Goal: Complete application form

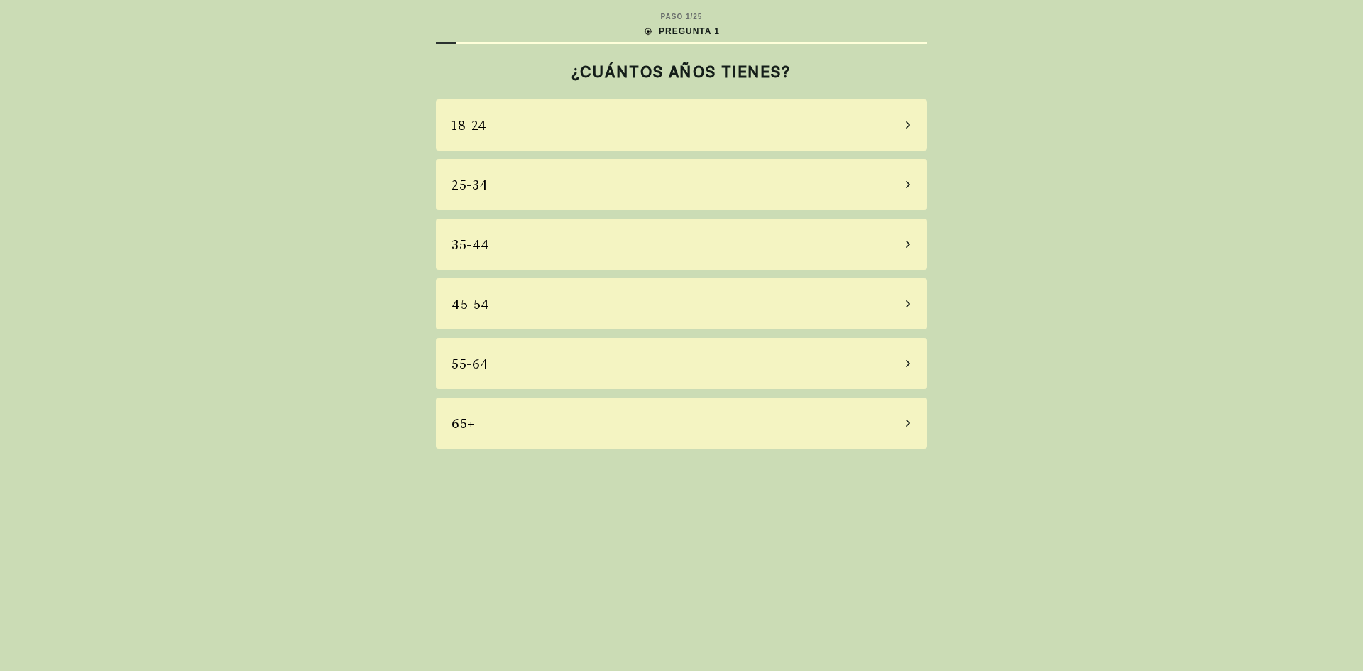
click at [522, 363] on div "55-64" at bounding box center [681, 363] width 491 height 51
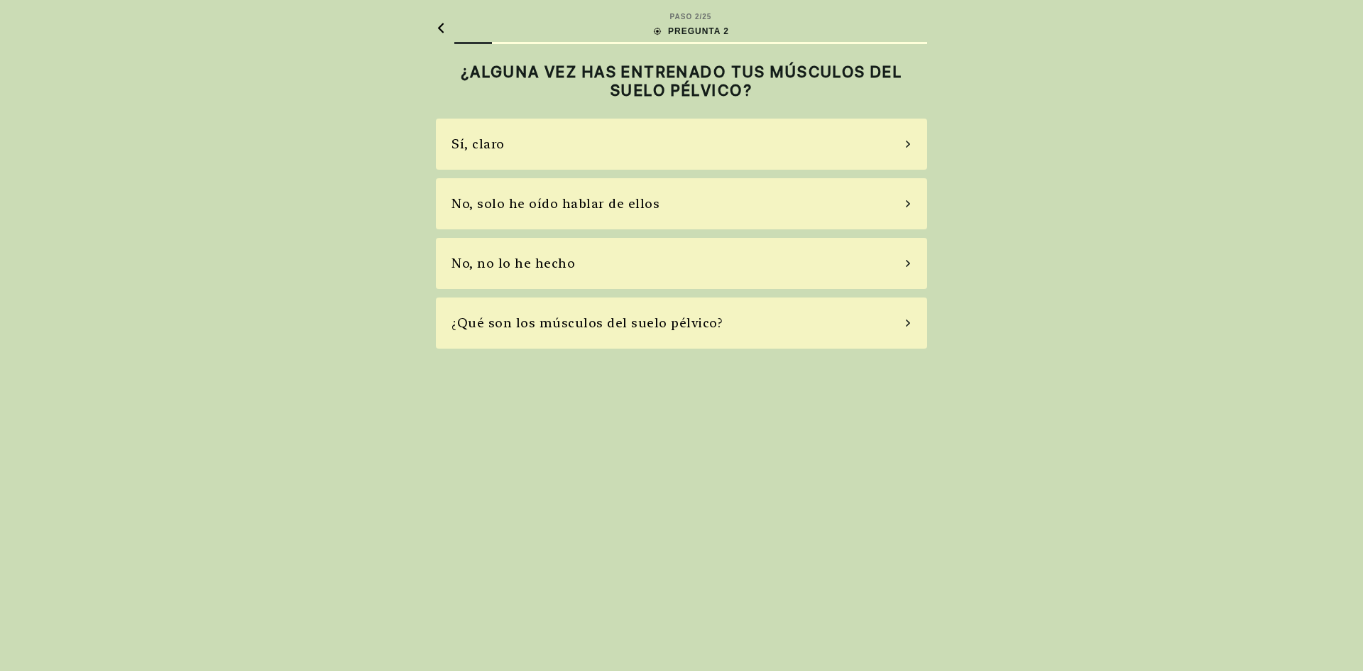
click at [508, 262] on div "No, no lo he hecho" at bounding box center [513, 262] width 124 height 19
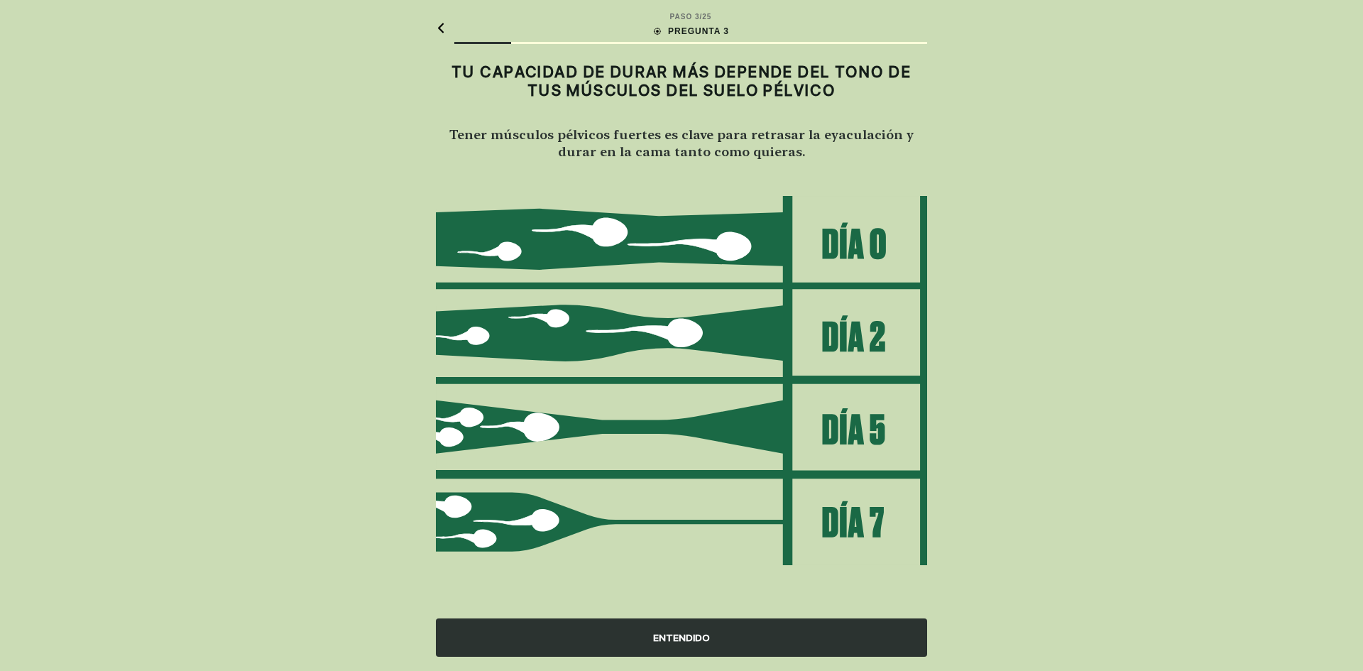
click at [684, 637] on div "ENTENDIDO" at bounding box center [681, 637] width 491 height 38
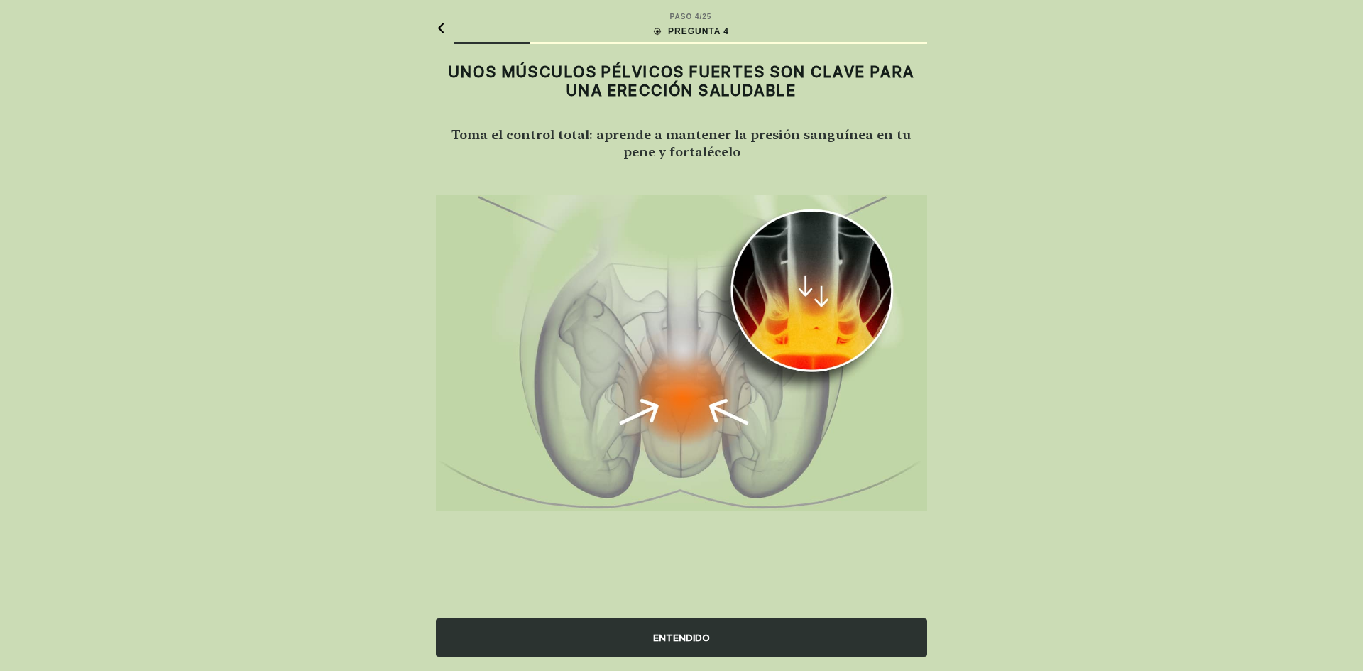
click at [675, 634] on div "ENTENDIDO" at bounding box center [681, 637] width 491 height 38
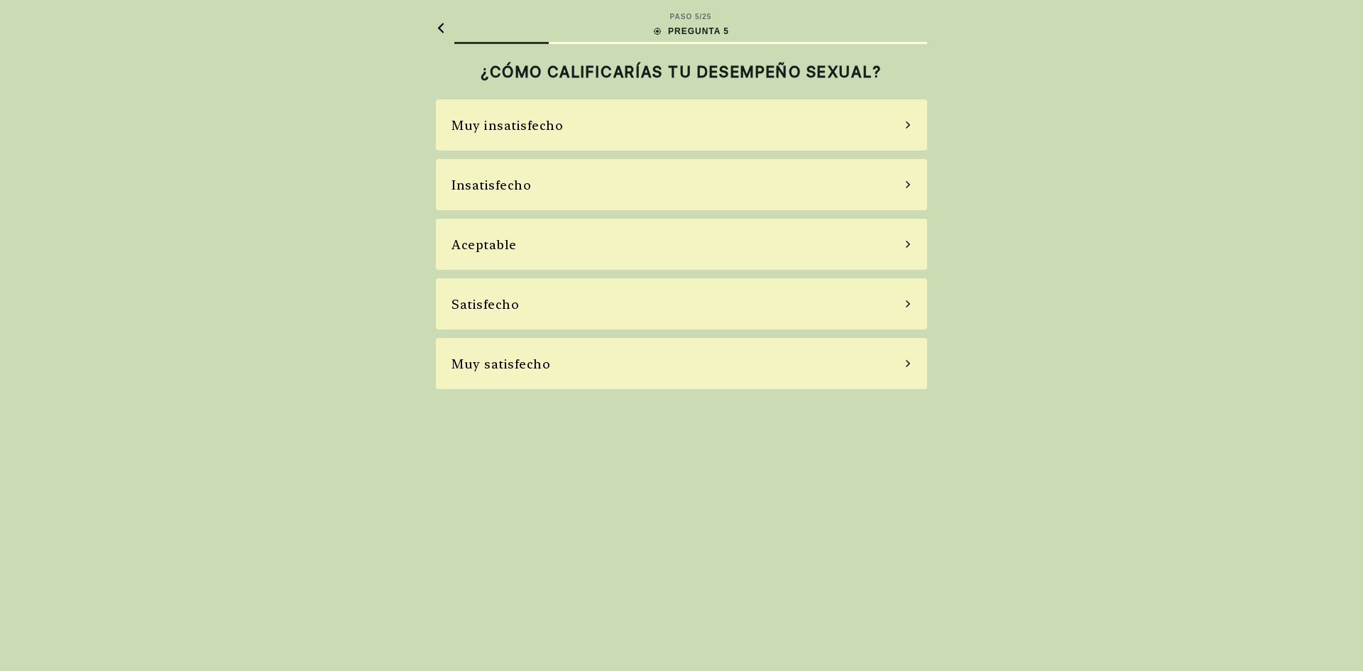
click at [505, 185] on div "Insatisfecho" at bounding box center [491, 184] width 80 height 19
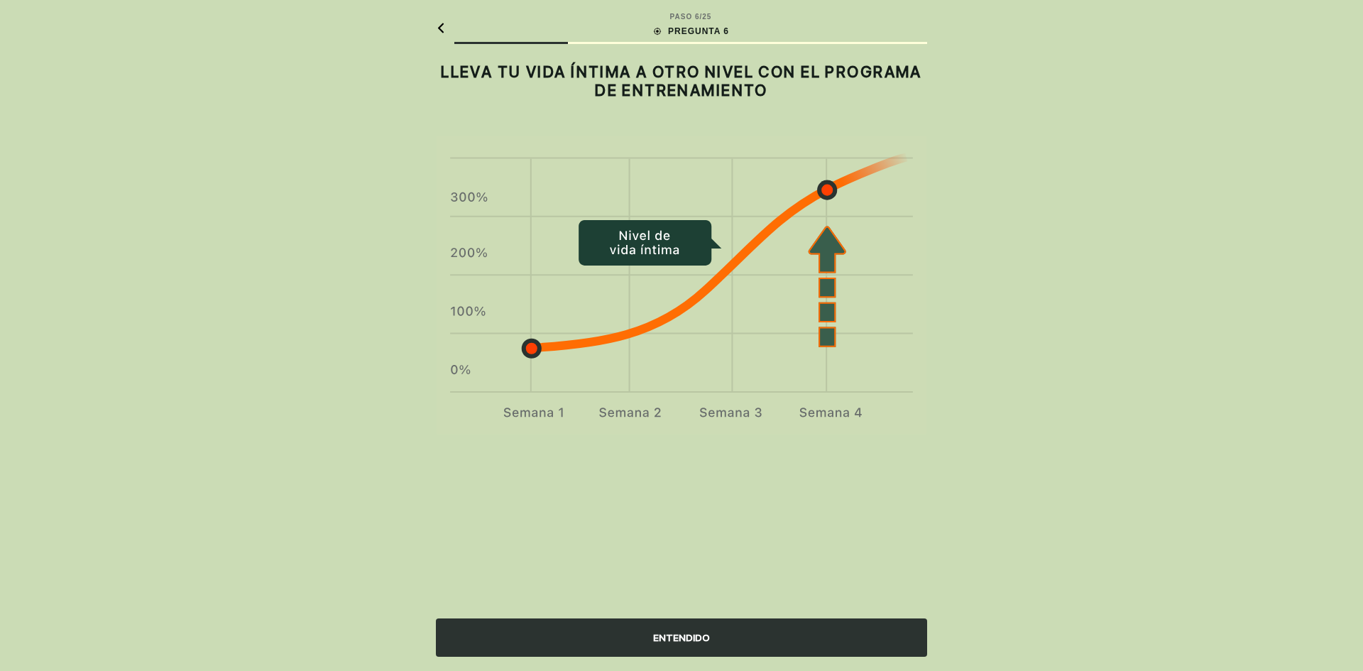
click at [680, 636] on div "ENTENDIDO" at bounding box center [681, 637] width 491 height 38
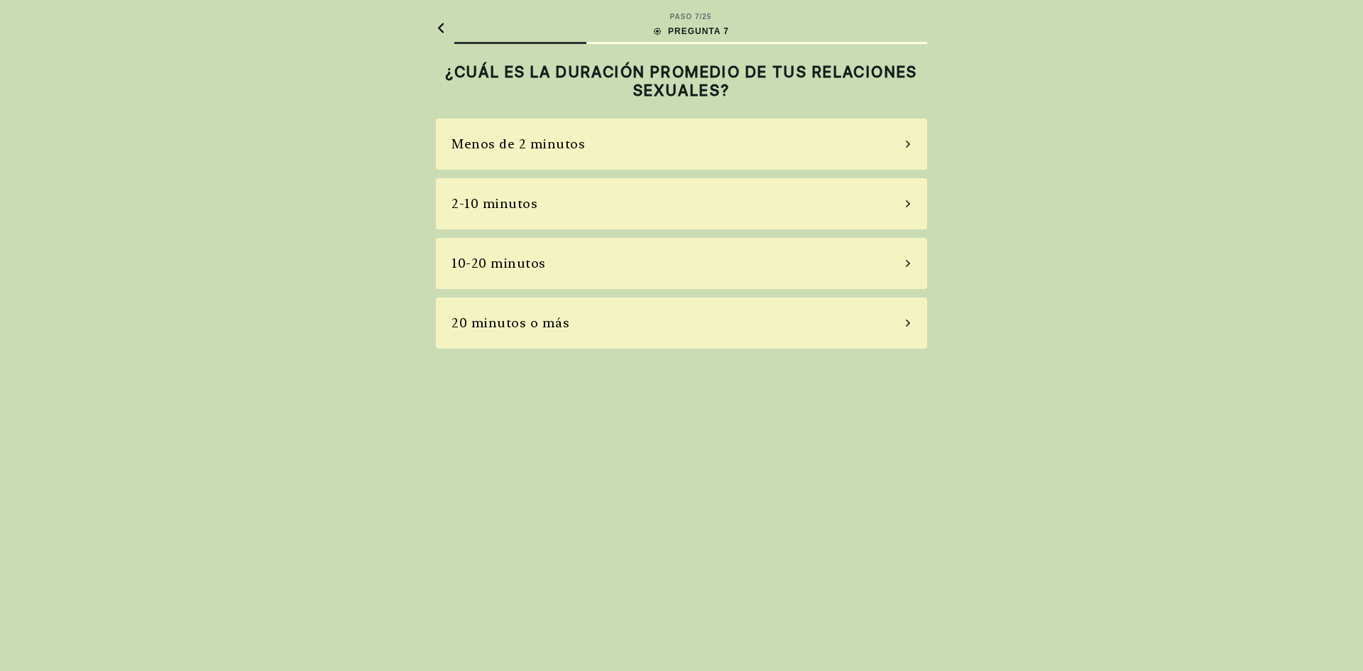
click at [504, 202] on div "2-10 minutos" at bounding box center [494, 203] width 86 height 19
click at [580, 264] on div "La mayoría de las veces" at bounding box center [528, 262] width 155 height 19
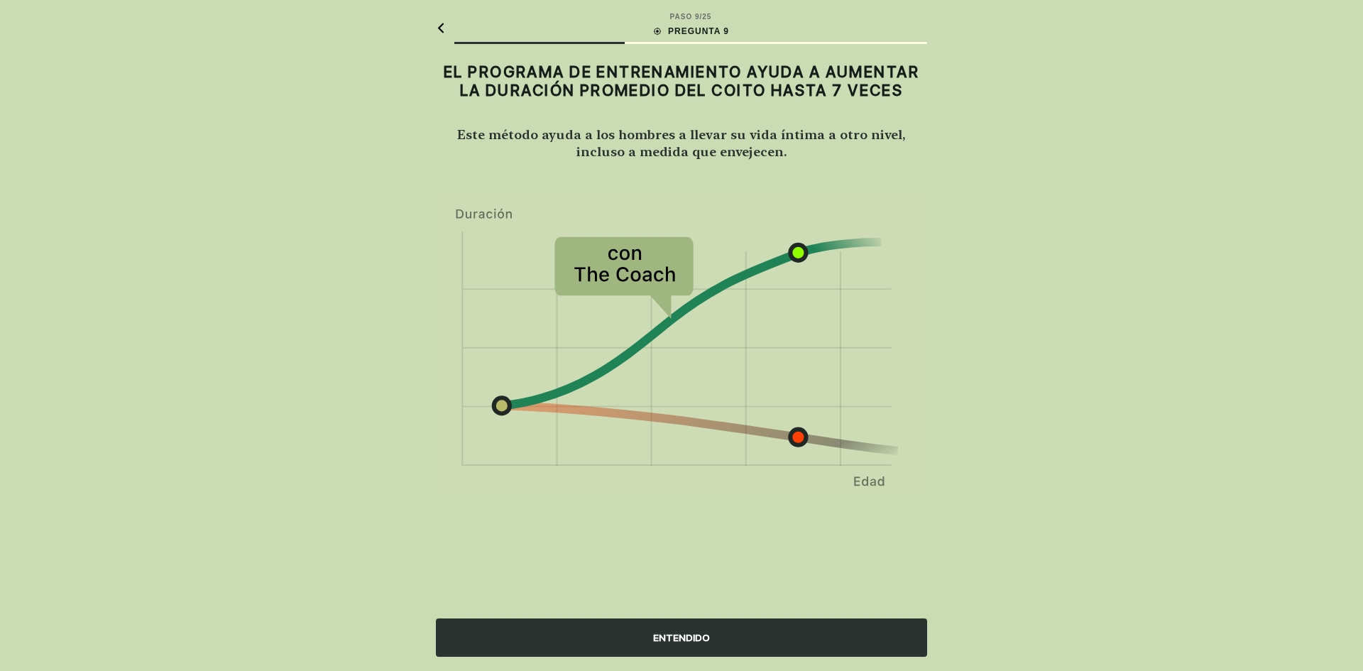
click at [678, 632] on div "ENTENDIDO" at bounding box center [681, 637] width 491 height 38
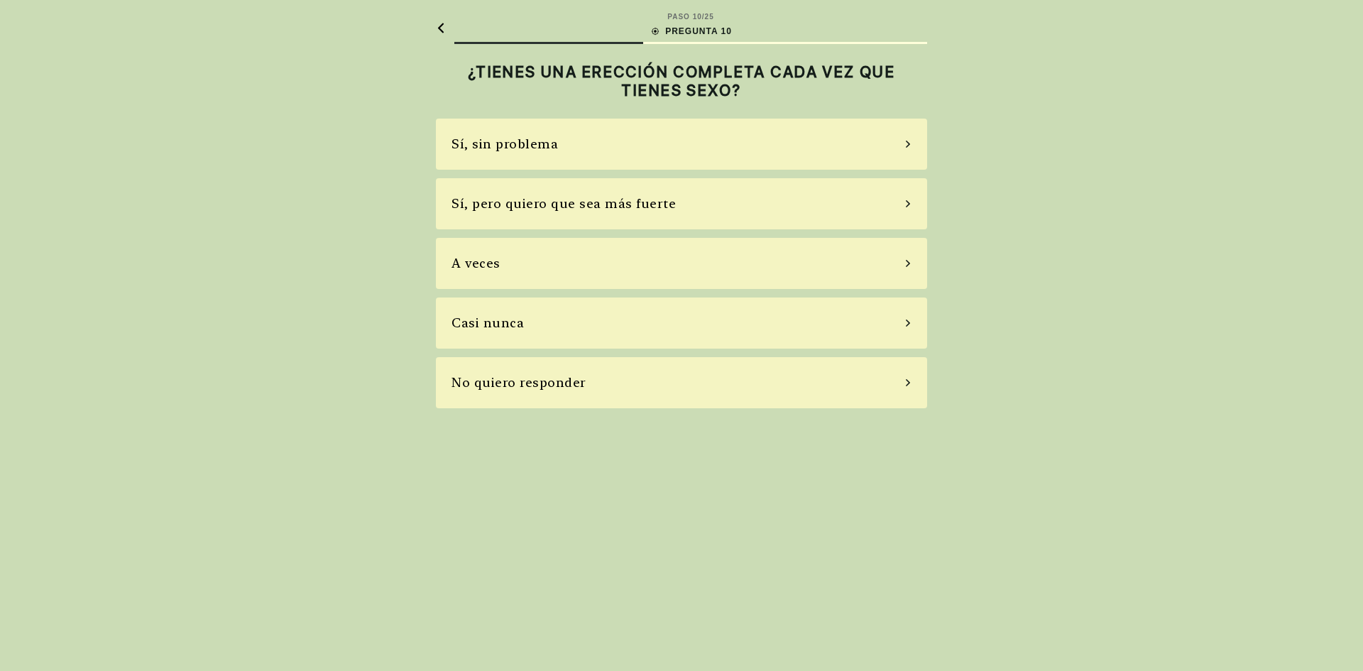
click at [531, 204] on div "Sí, pero quiero que sea más fuerte" at bounding box center [563, 203] width 224 height 19
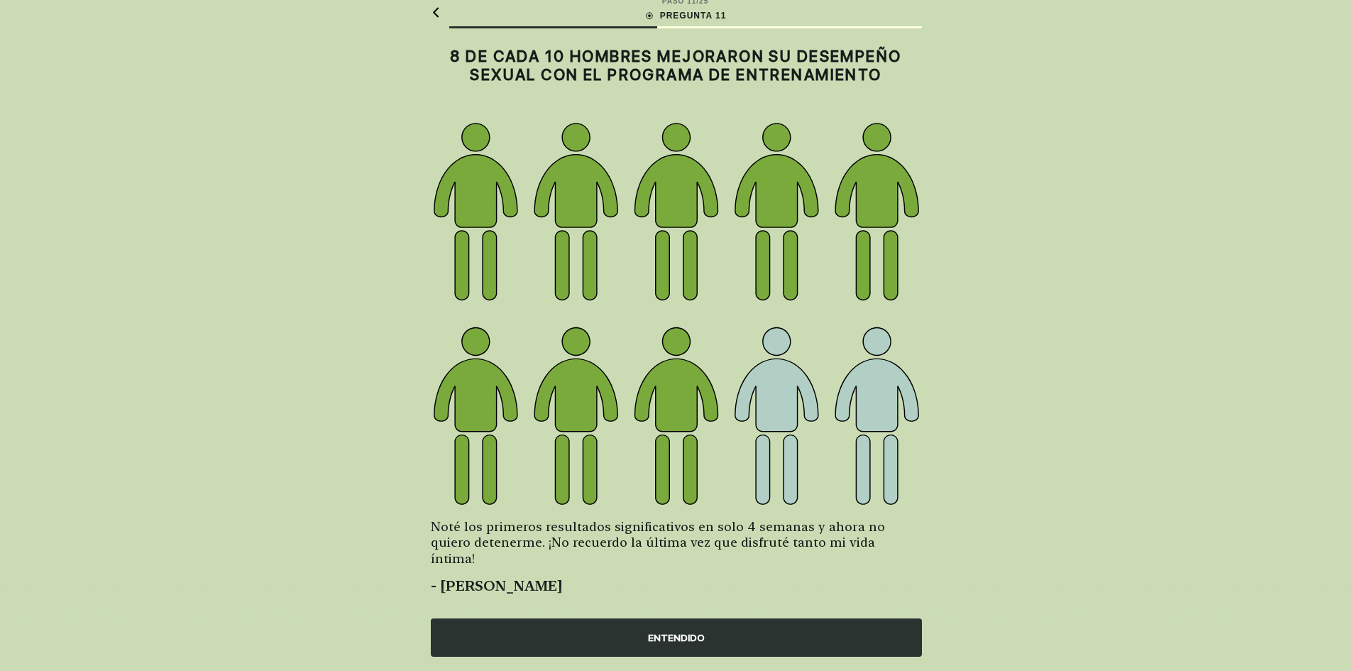
scroll to position [19, 0]
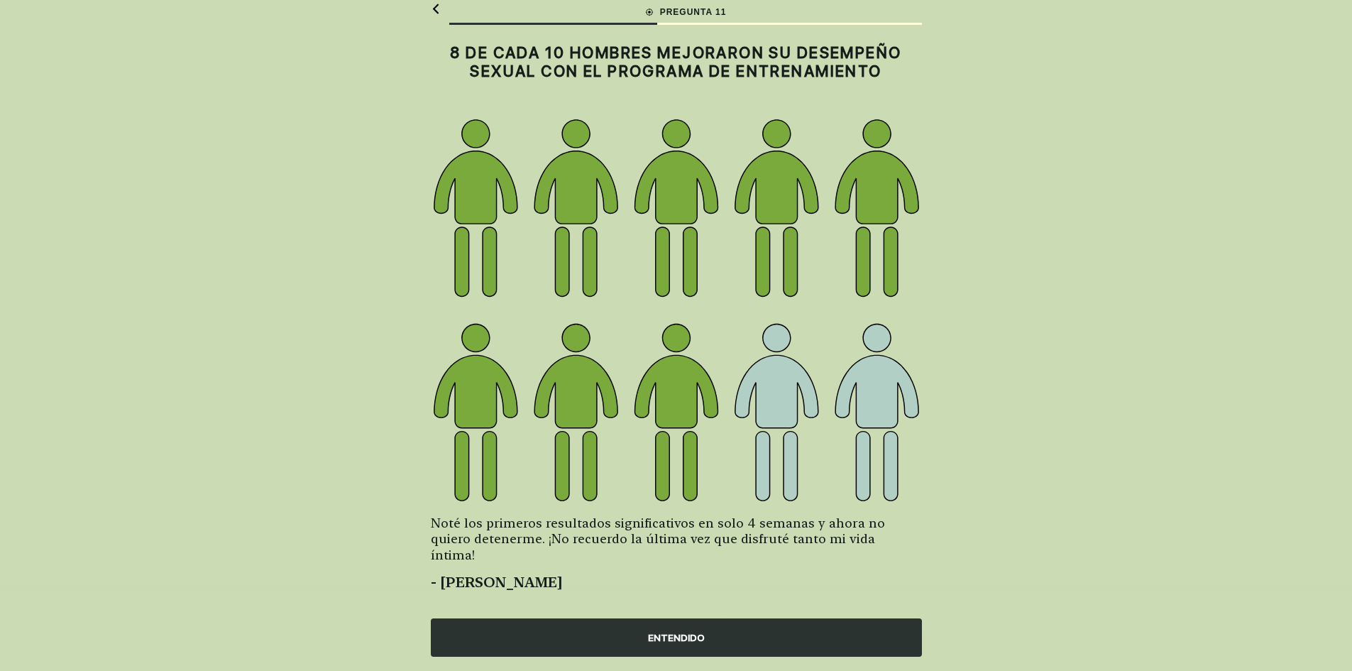
click at [677, 630] on div "ENTENDIDO" at bounding box center [676, 637] width 491 height 38
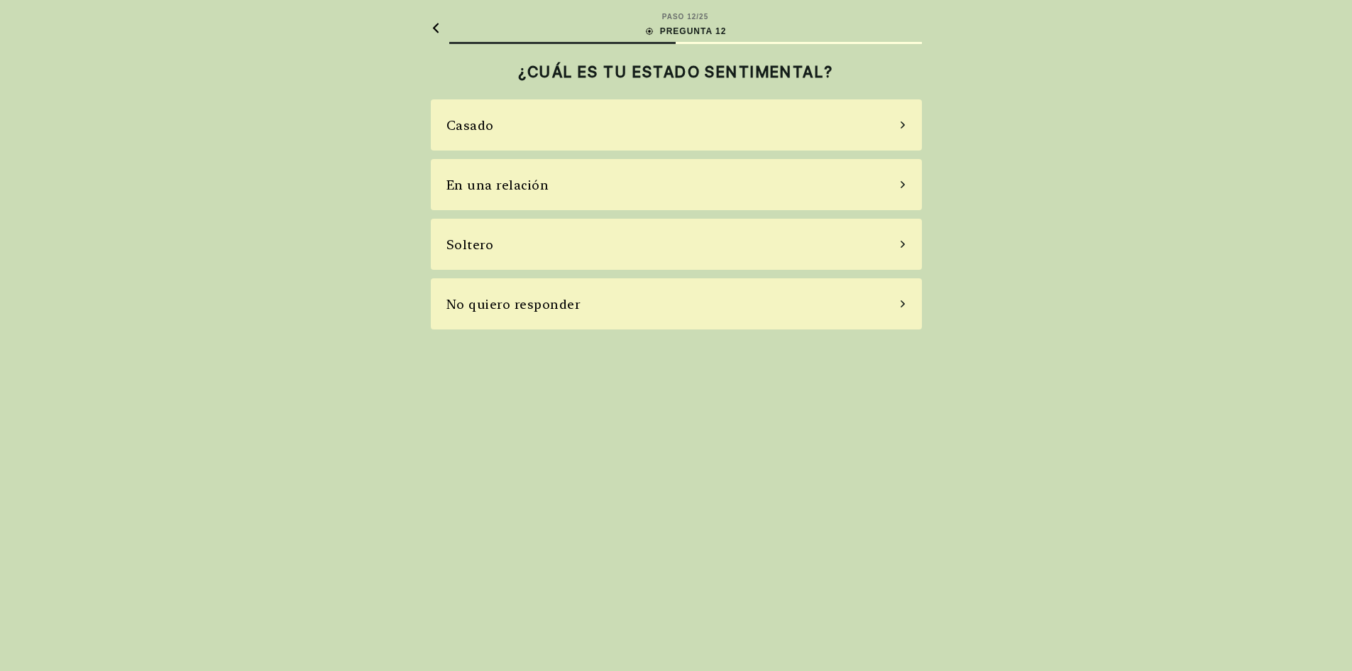
scroll to position [0, 0]
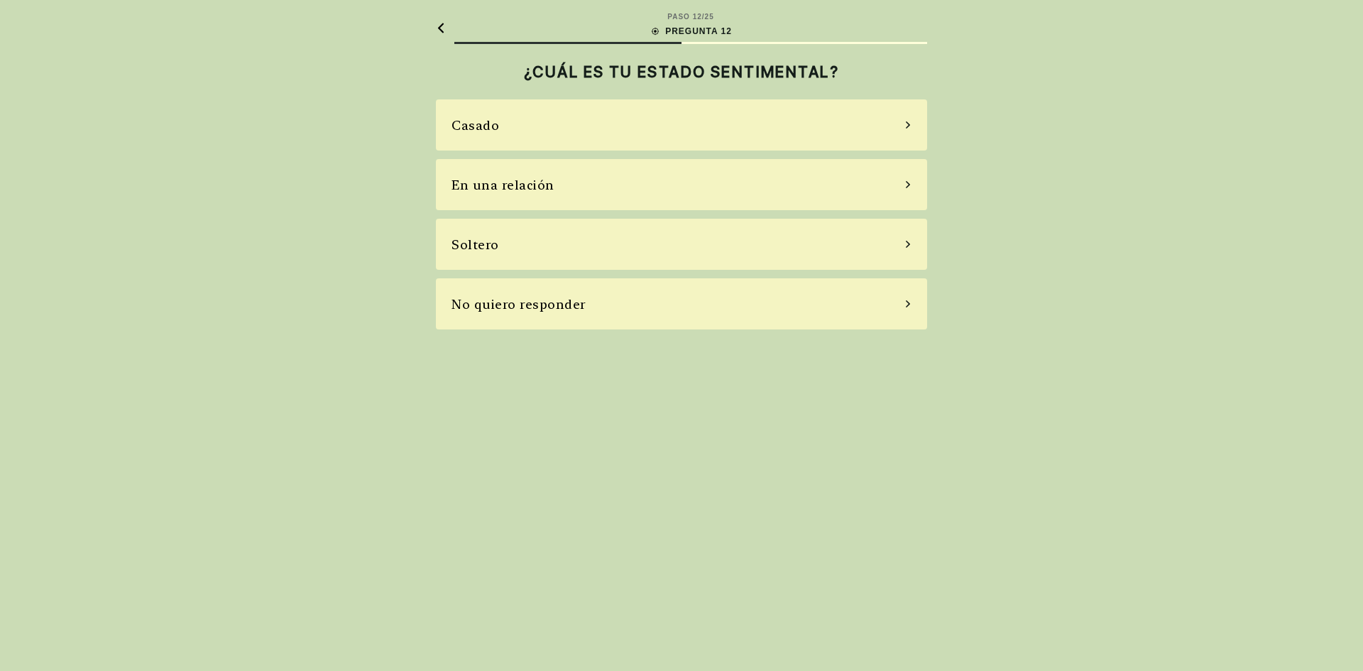
click at [511, 188] on div "En una relación" at bounding box center [502, 184] width 103 height 19
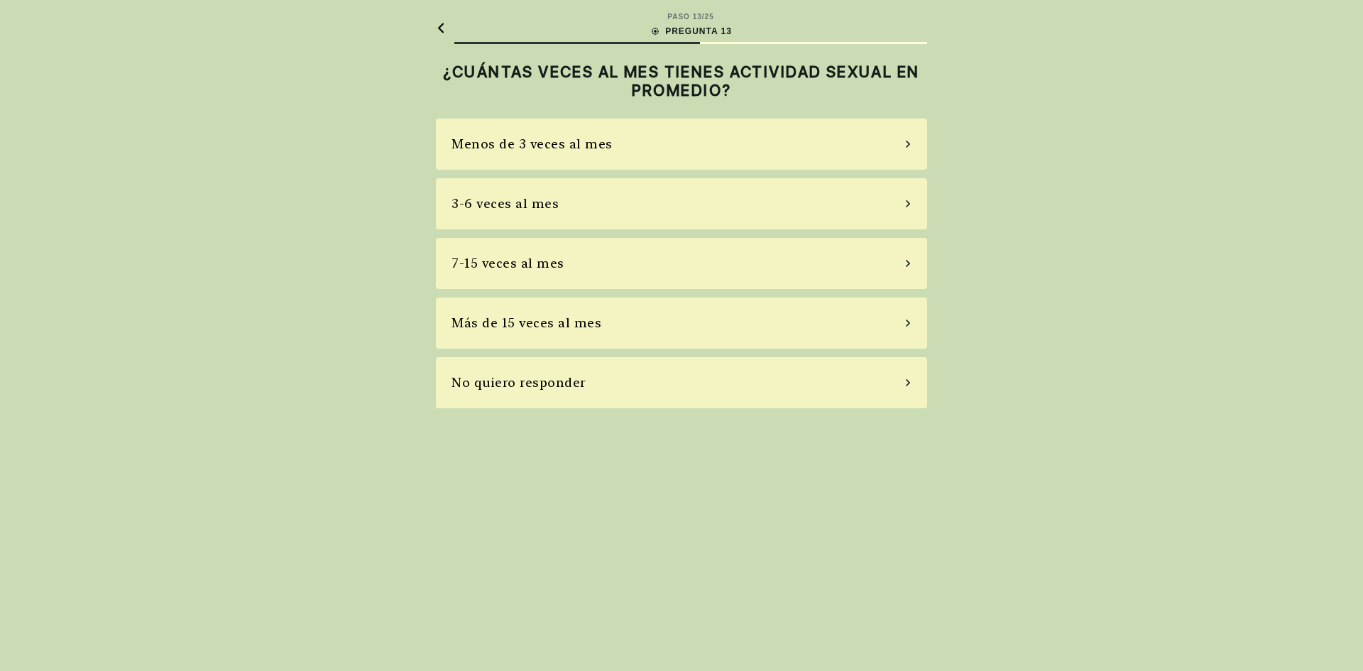
click at [524, 142] on div "Menos de 3 veces al mes" at bounding box center [531, 143] width 161 height 19
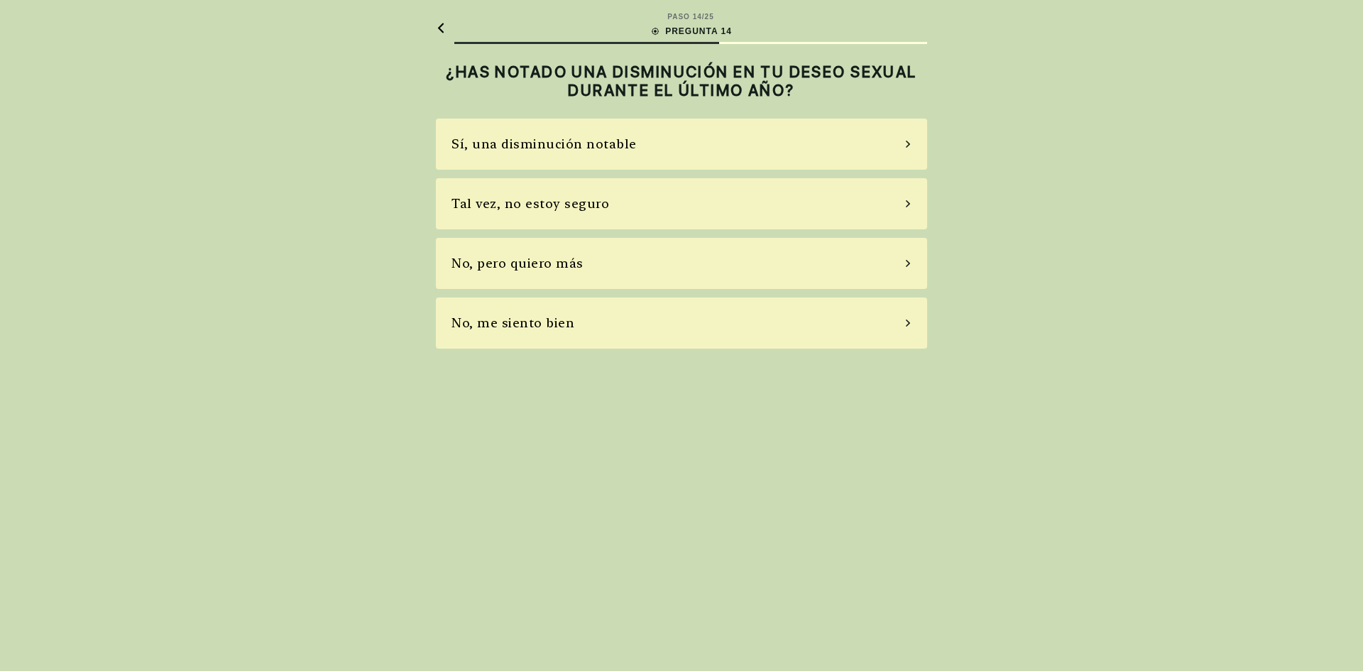
click at [532, 206] on div "Tal vez, no estoy seguro" at bounding box center [530, 203] width 158 height 19
click at [536, 204] on div "Sí, uso pastillas de vez en cuando" at bounding box center [561, 203] width 220 height 19
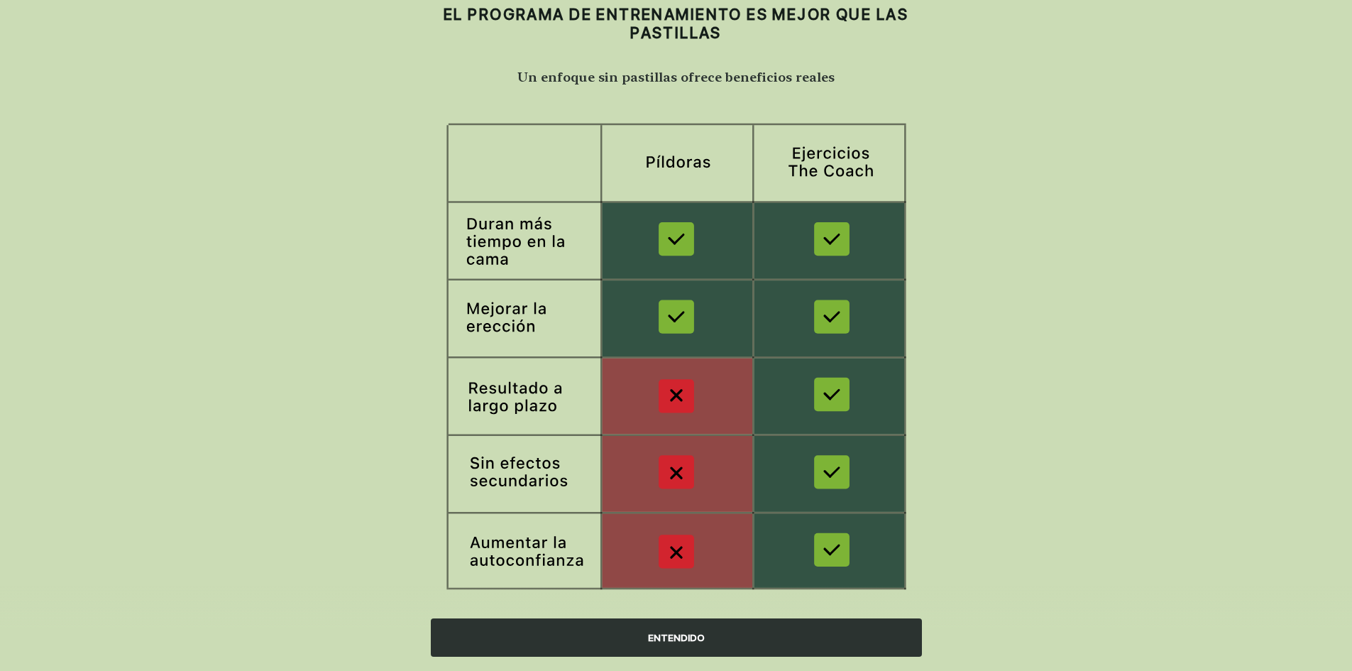
scroll to position [82, 0]
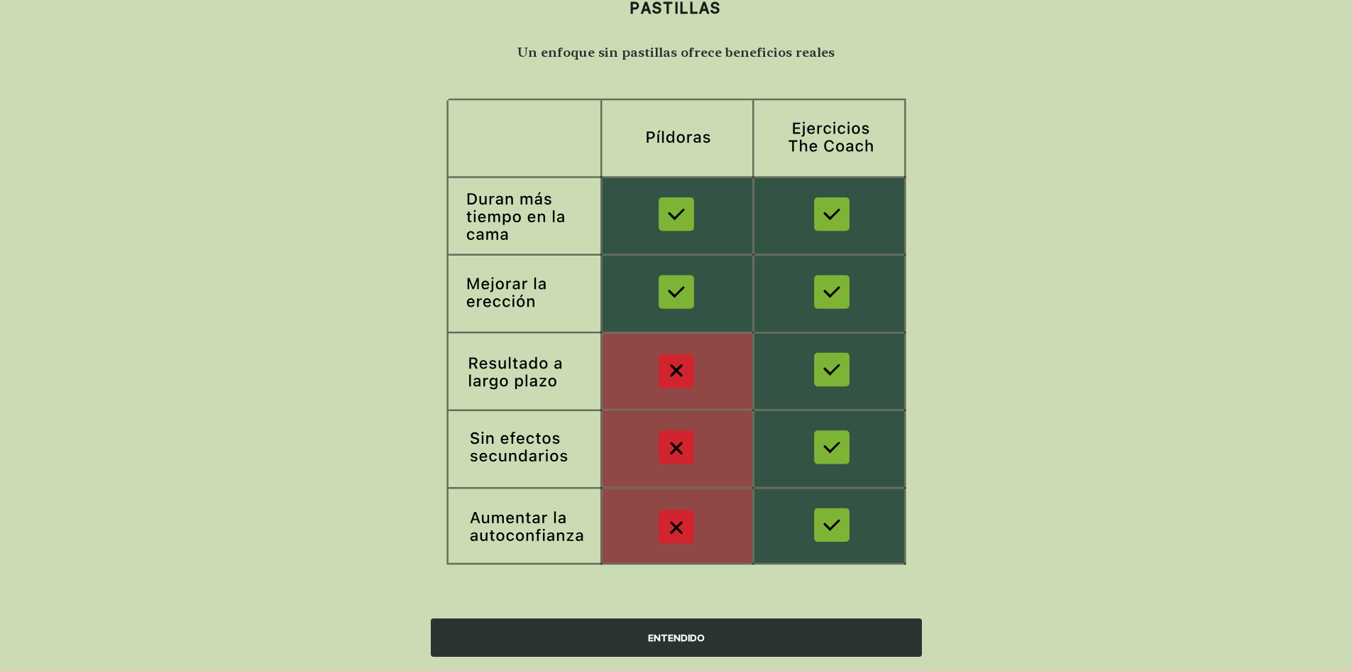
click at [665, 635] on div "ENTENDIDO" at bounding box center [676, 637] width 491 height 38
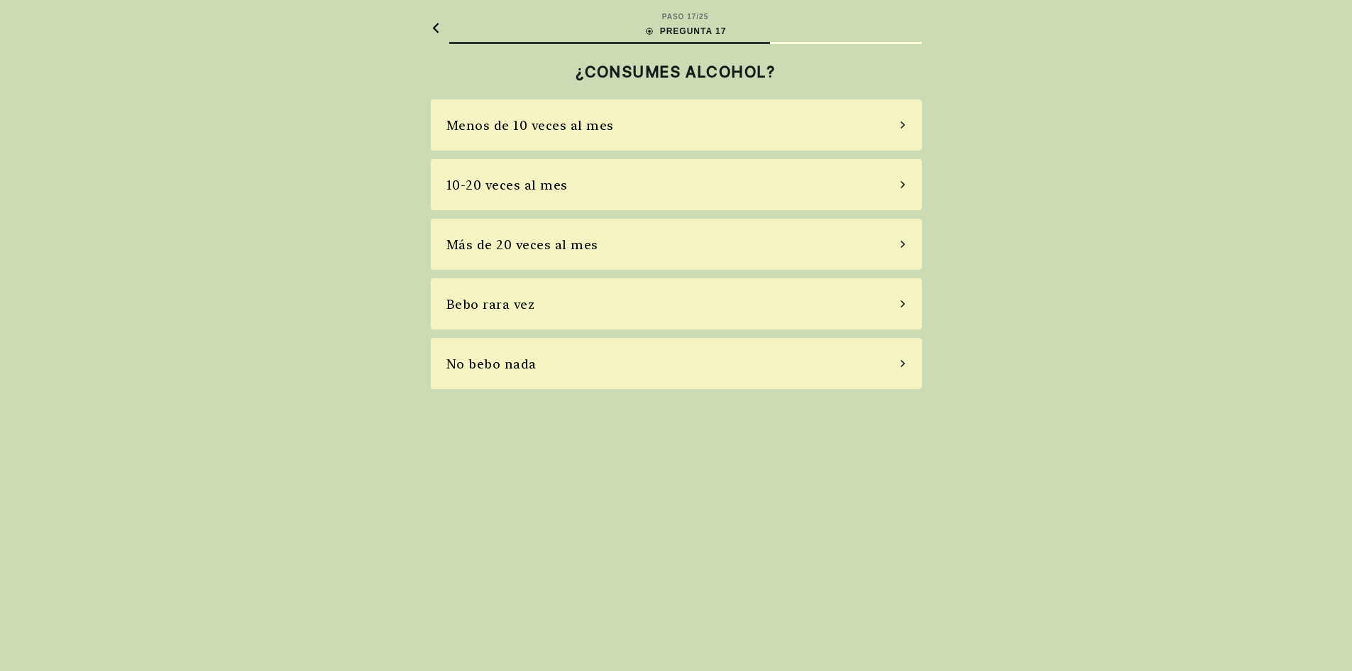
scroll to position [0, 0]
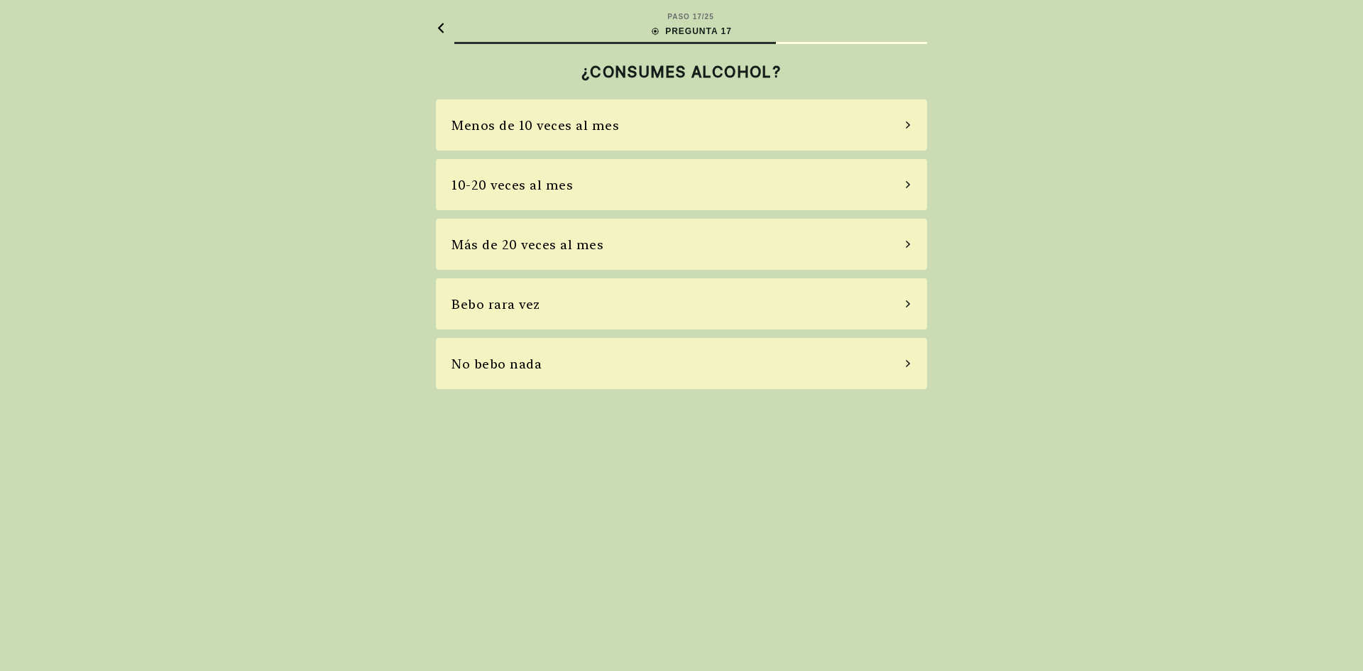
click at [506, 125] on div "Menos de 10 veces al mes" at bounding box center [535, 125] width 168 height 19
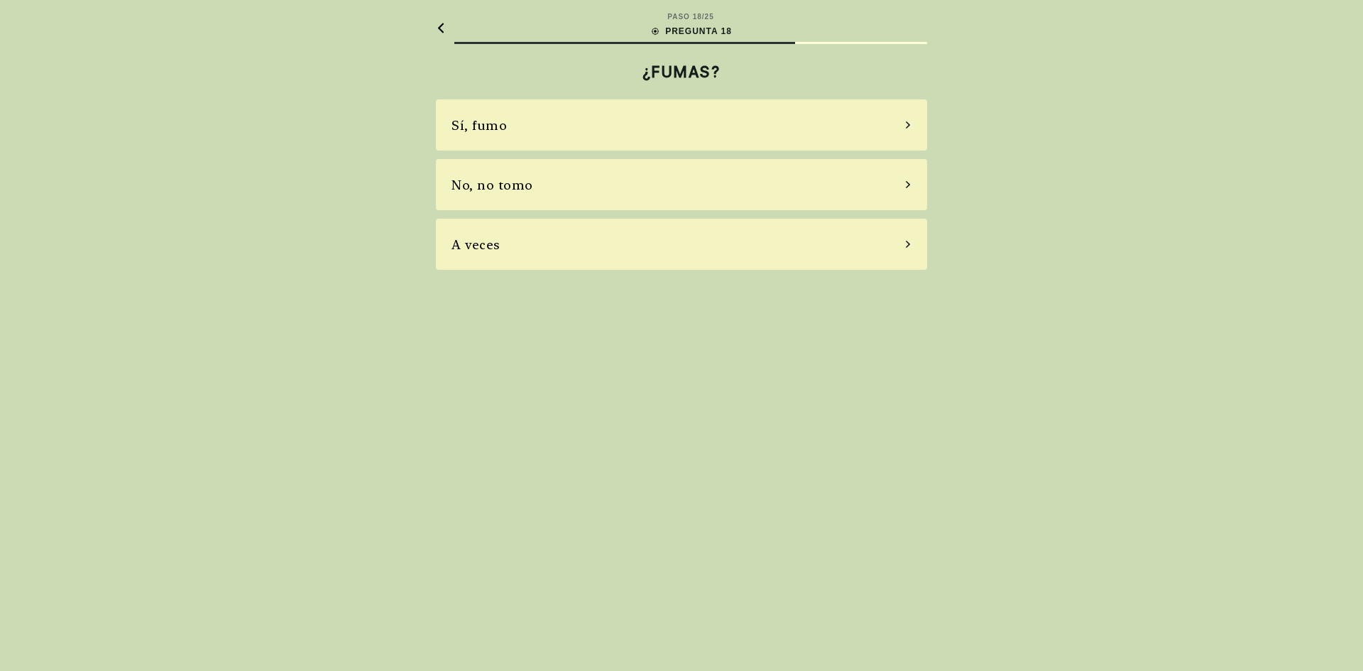
click at [482, 187] on div "No, no tomo" at bounding box center [492, 184] width 82 height 19
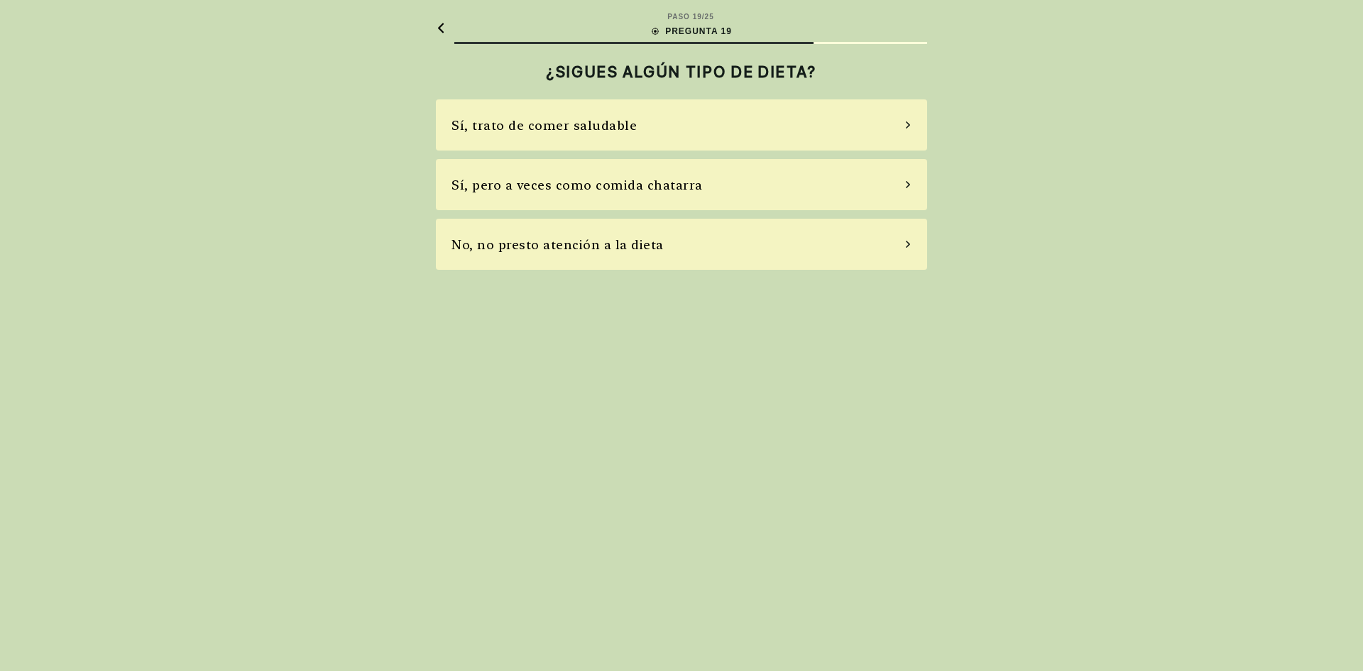
click at [551, 187] on div "Sí, pero a veces como comida chatarra" at bounding box center [576, 184] width 251 height 19
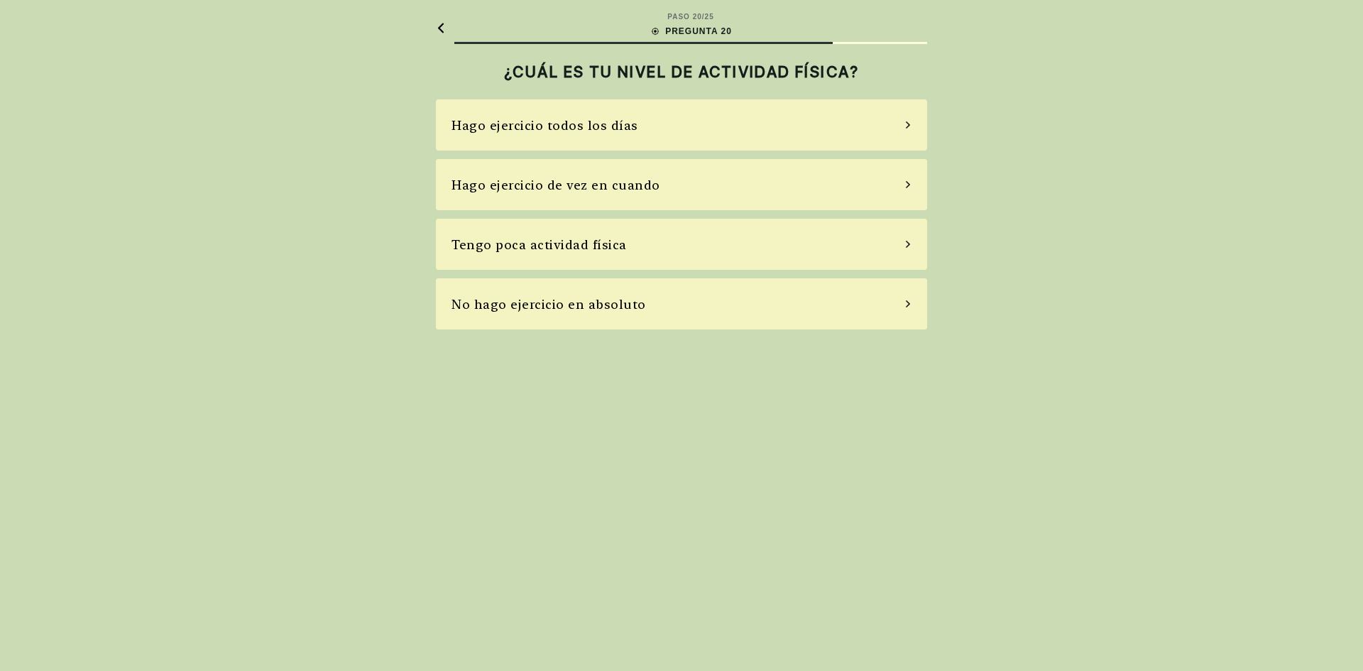
click at [532, 243] on div "Tengo poca actividad física" at bounding box center [538, 244] width 175 height 19
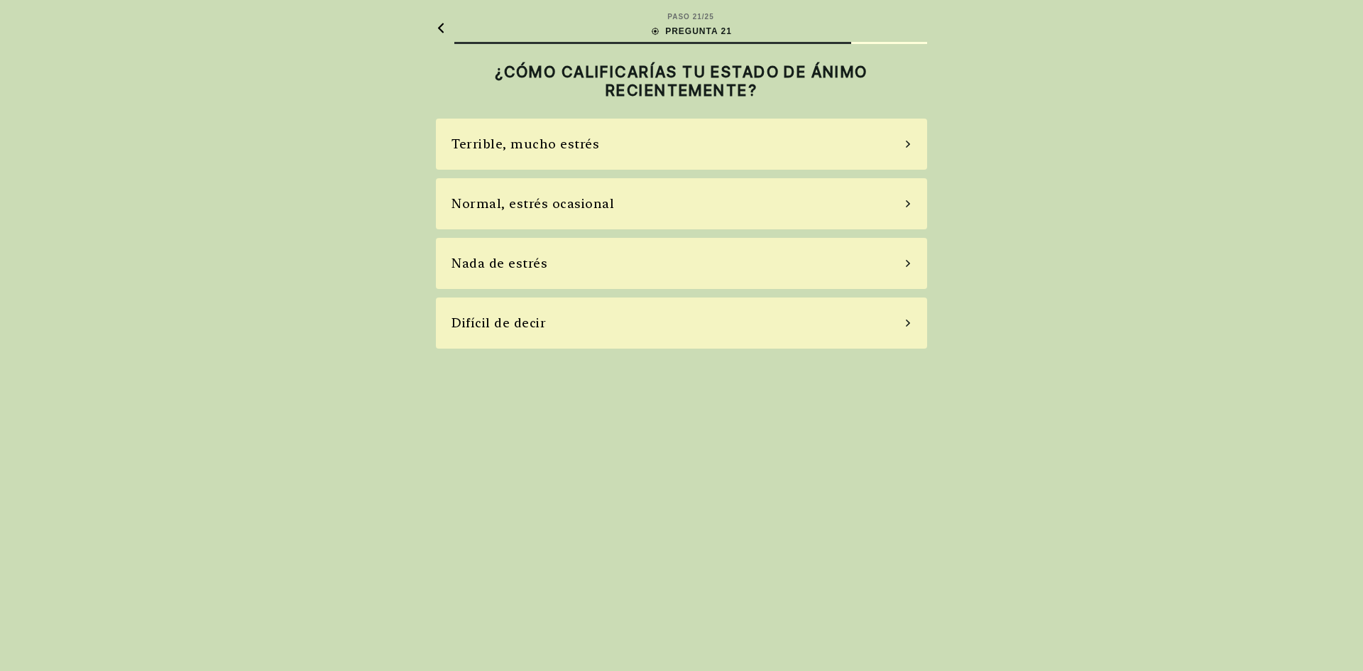
click at [547, 139] on div "Terrible, mucho estrés" at bounding box center [525, 143] width 148 height 19
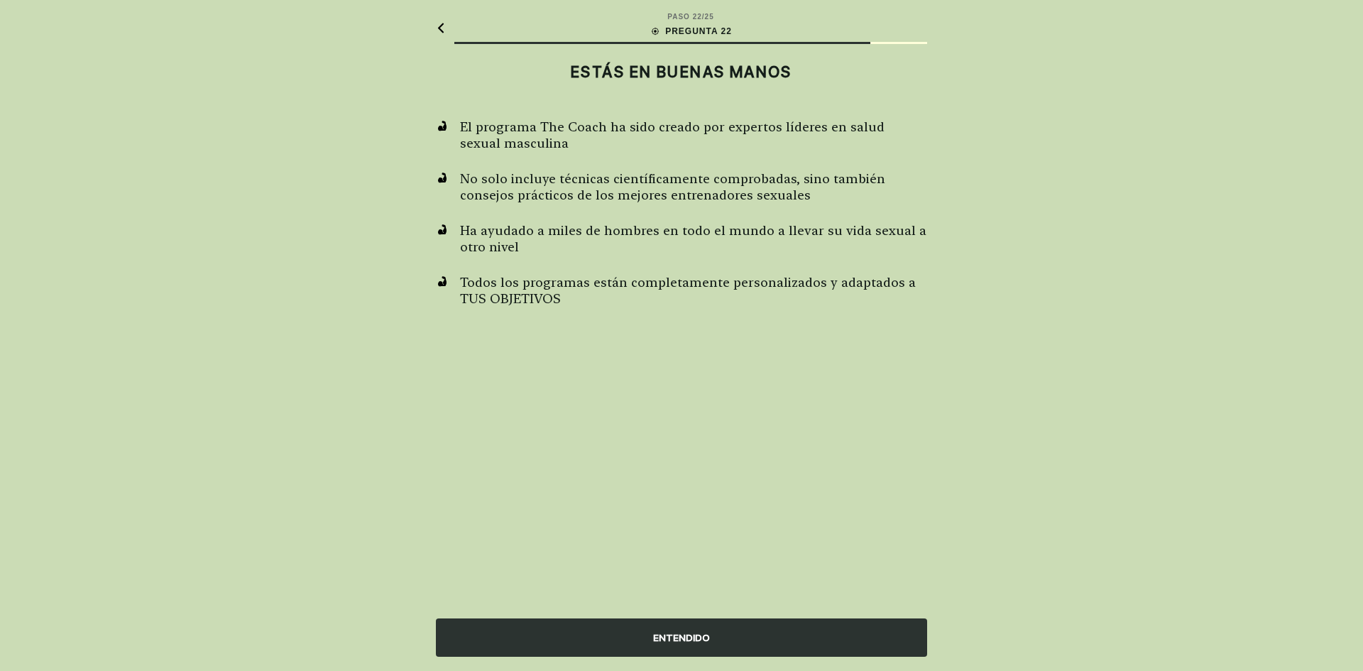
click at [679, 635] on div "ENTENDIDO" at bounding box center [681, 637] width 491 height 38
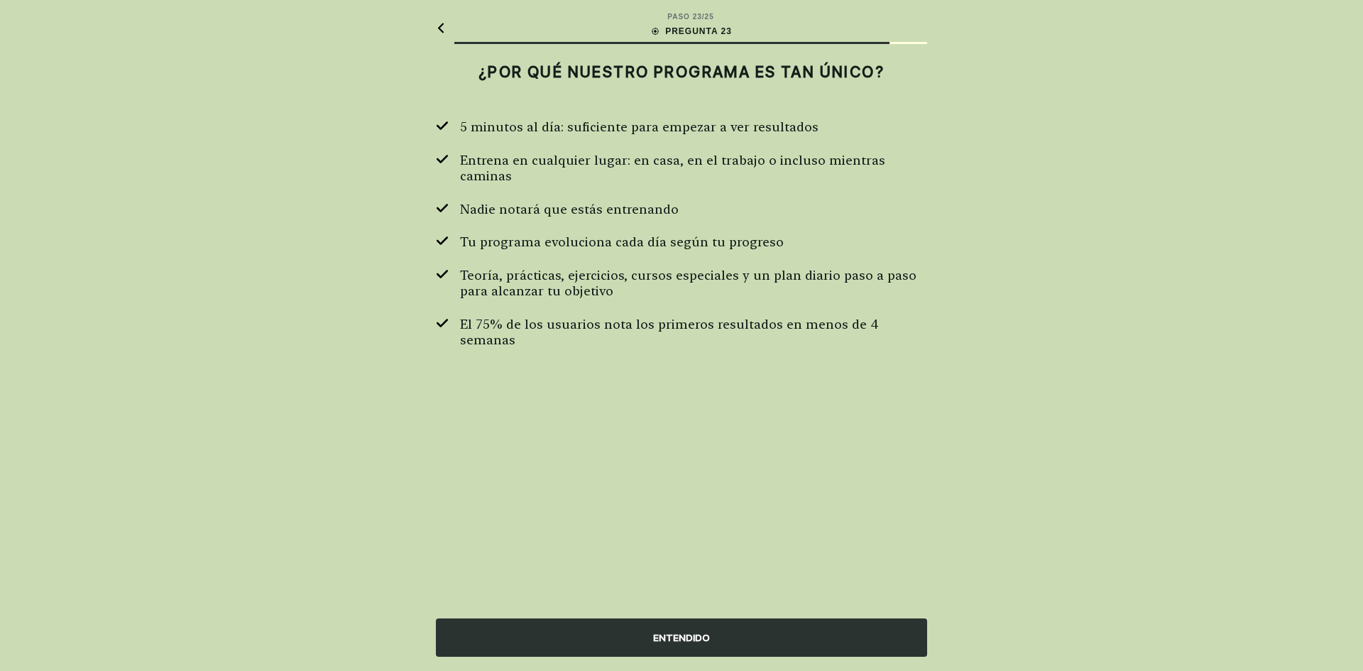
click at [686, 634] on div "ENTENDIDO" at bounding box center [681, 637] width 491 height 38
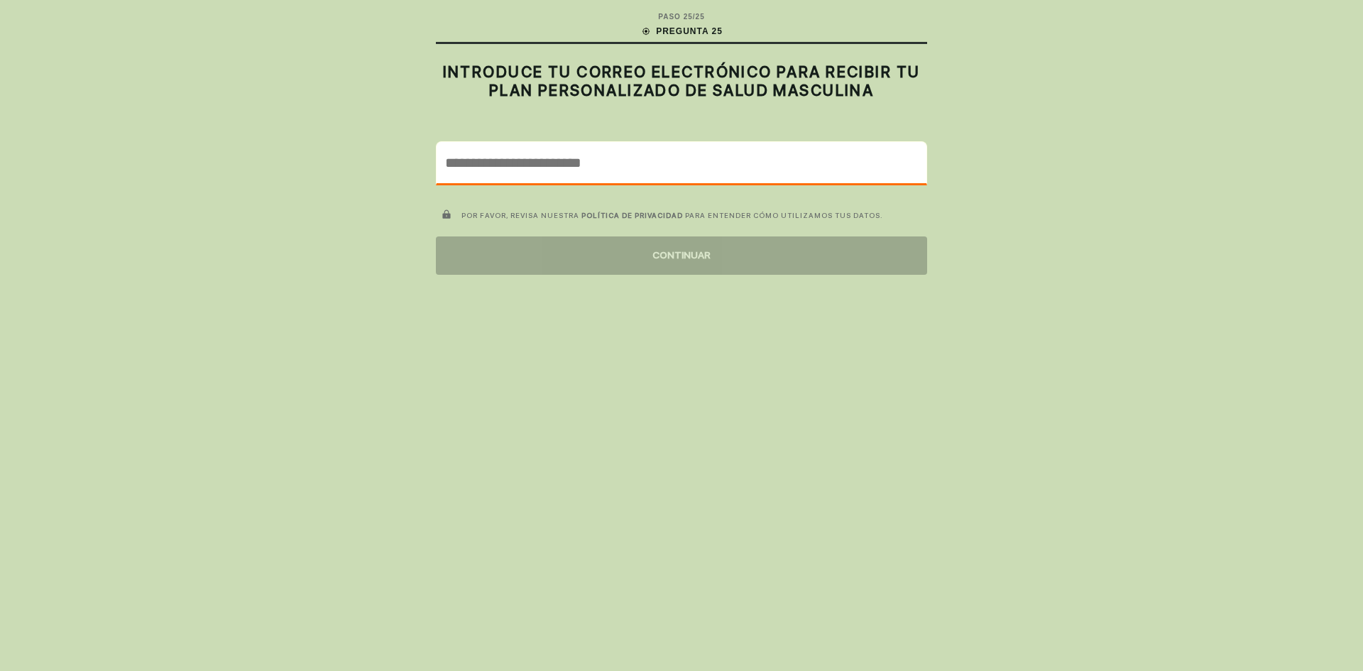
click at [642, 157] on input "email" at bounding box center [682, 162] width 490 height 41
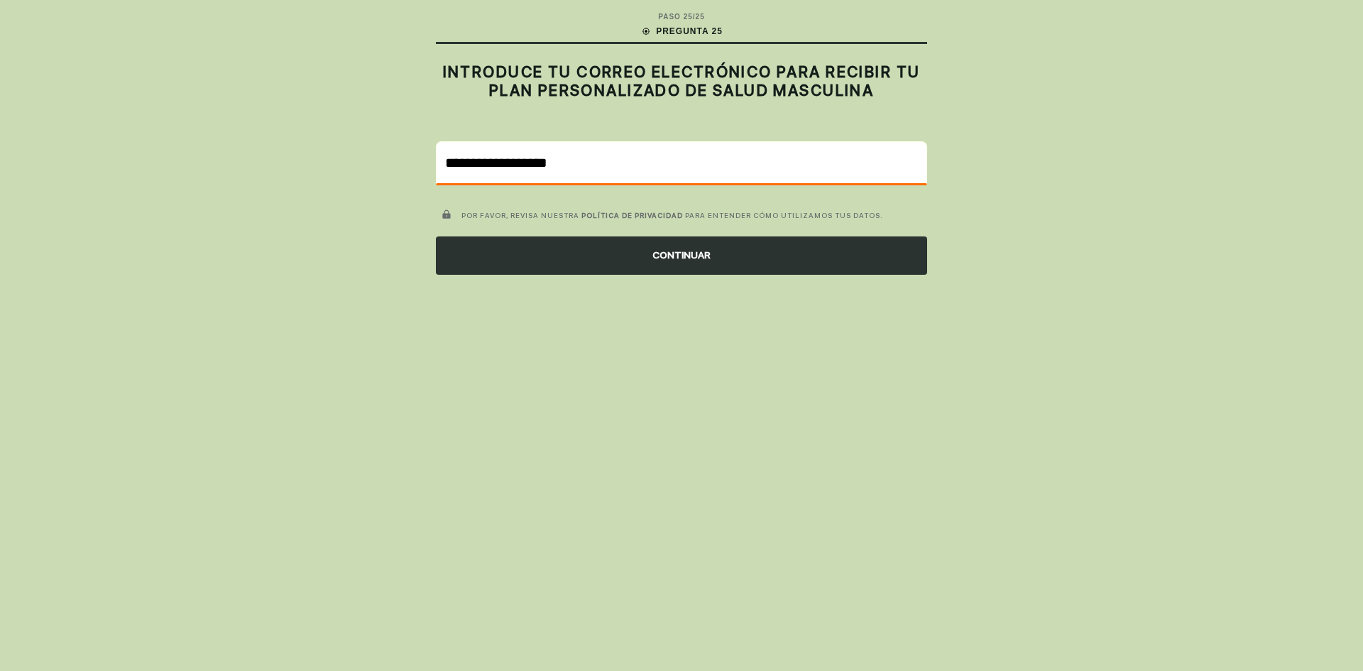
type input "**********"
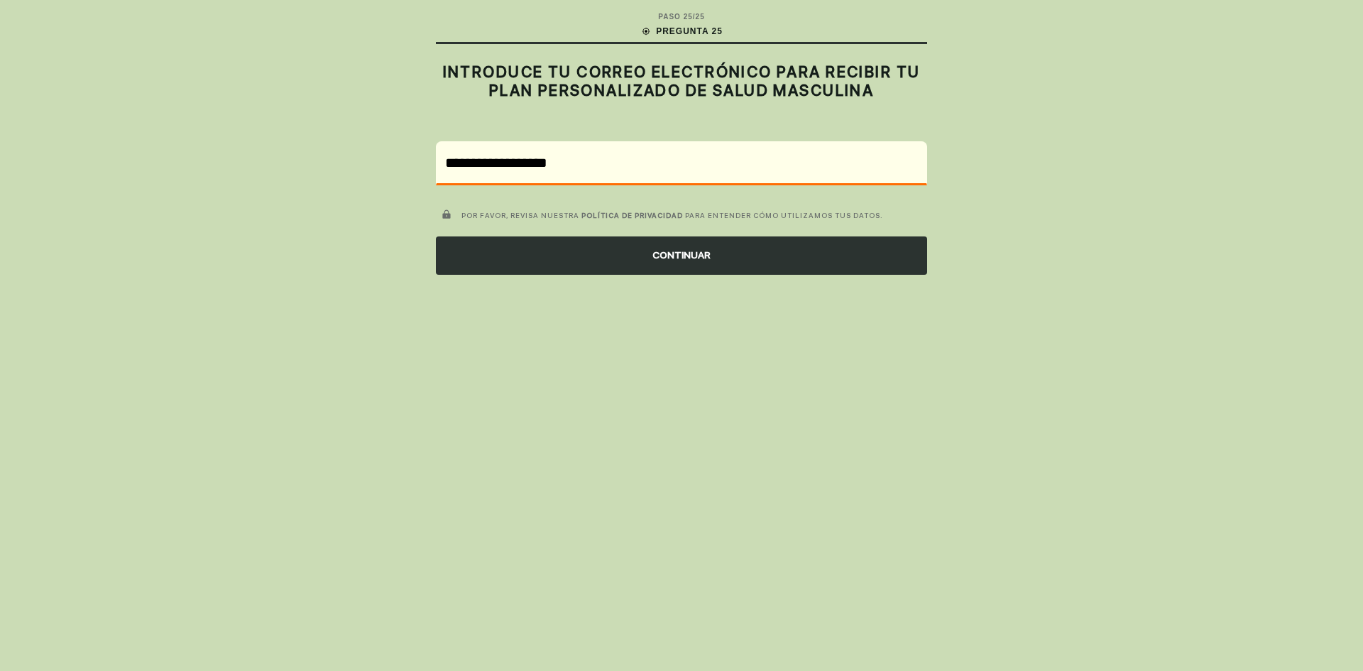
click at [680, 261] on div "CONTINUAR" at bounding box center [681, 255] width 491 height 38
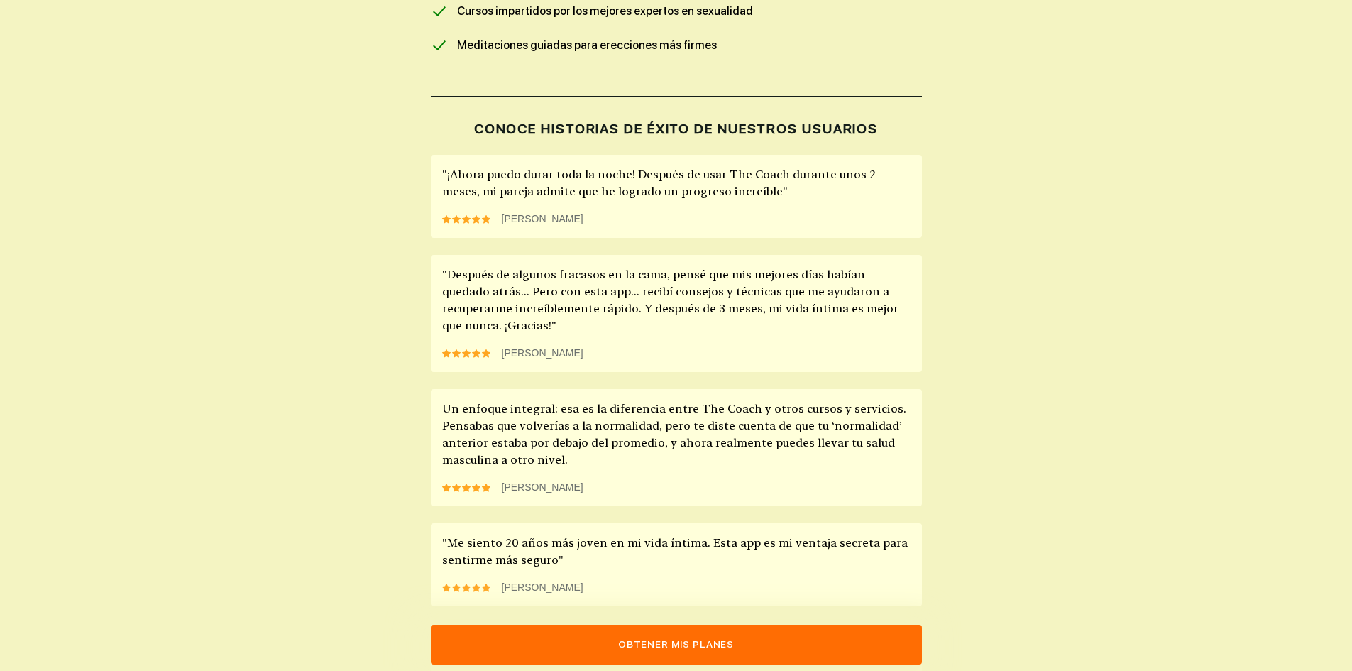
scroll to position [994, 0]
